Goal: Navigation & Orientation: Find specific page/section

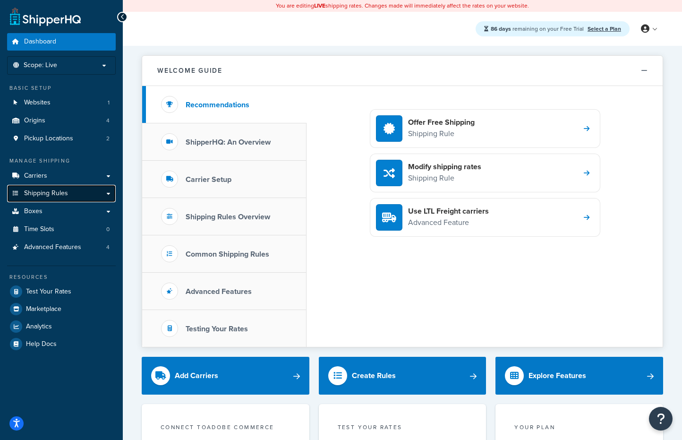
click at [108, 196] on link "Shipping Rules" at bounding box center [61, 193] width 109 height 17
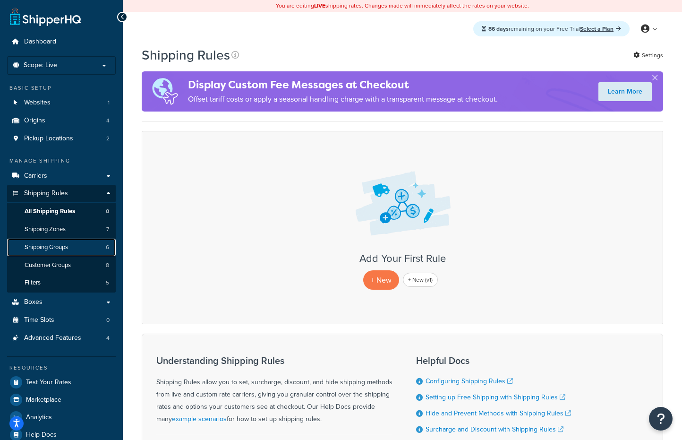
click at [104, 245] on link "Shipping Groups 6" at bounding box center [61, 247] width 109 height 17
